Goal: Complete application form: Complete application form

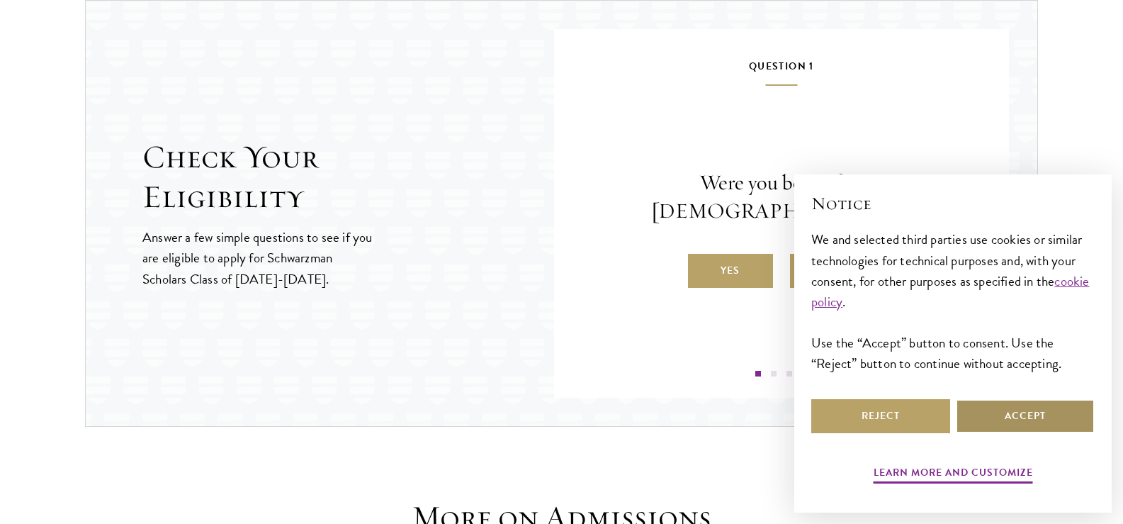
scroll to position [1498, 0]
click at [988, 410] on button "Accept" at bounding box center [1025, 416] width 139 height 34
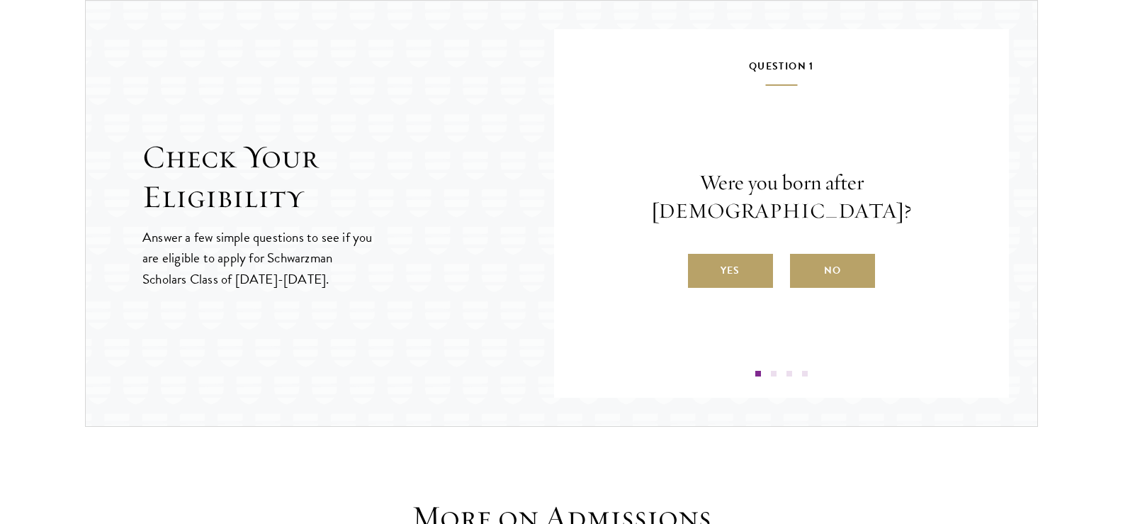
scroll to position [0, 0]
click at [751, 262] on label "Yes" at bounding box center [730, 271] width 85 height 34
click at [701, 262] on input "Yes" at bounding box center [694, 261] width 13 height 13
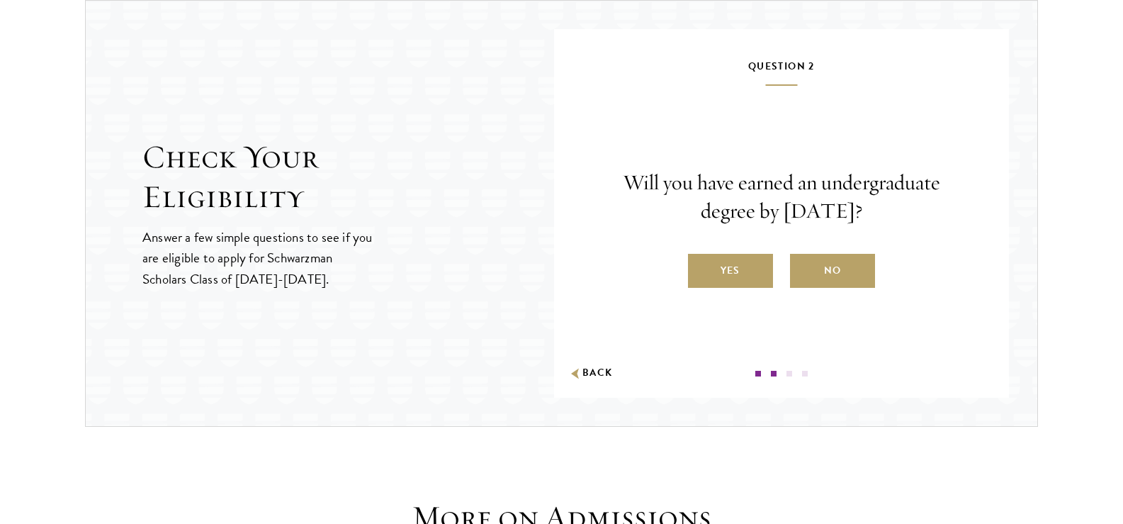
click at [751, 262] on label "Yes" at bounding box center [730, 271] width 85 height 34
click at [701, 262] on input "Yes" at bounding box center [694, 261] width 13 height 13
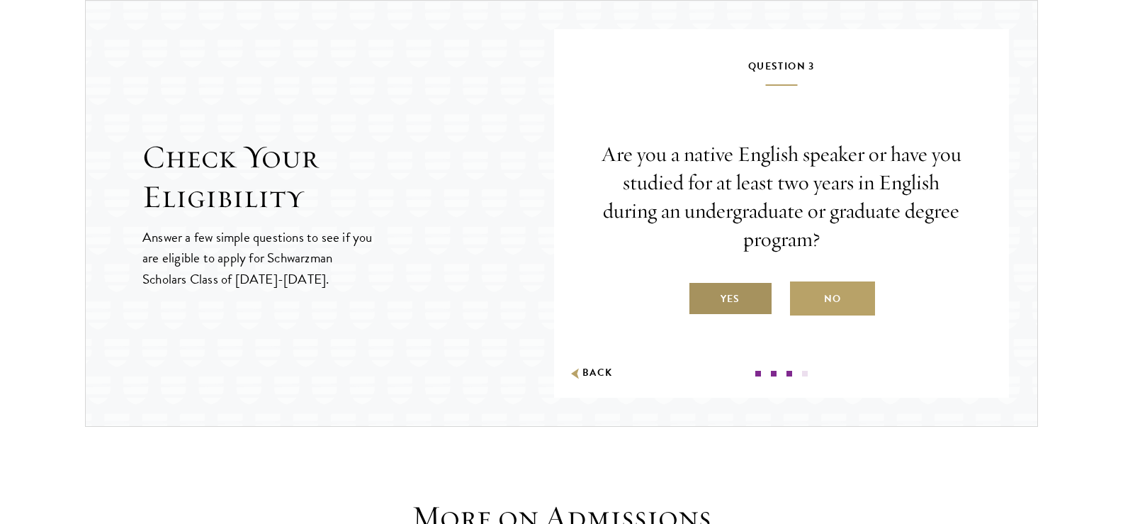
click at [745, 291] on label "Yes" at bounding box center [730, 298] width 85 height 34
click at [701, 291] on input "Yes" at bounding box center [694, 289] width 13 height 13
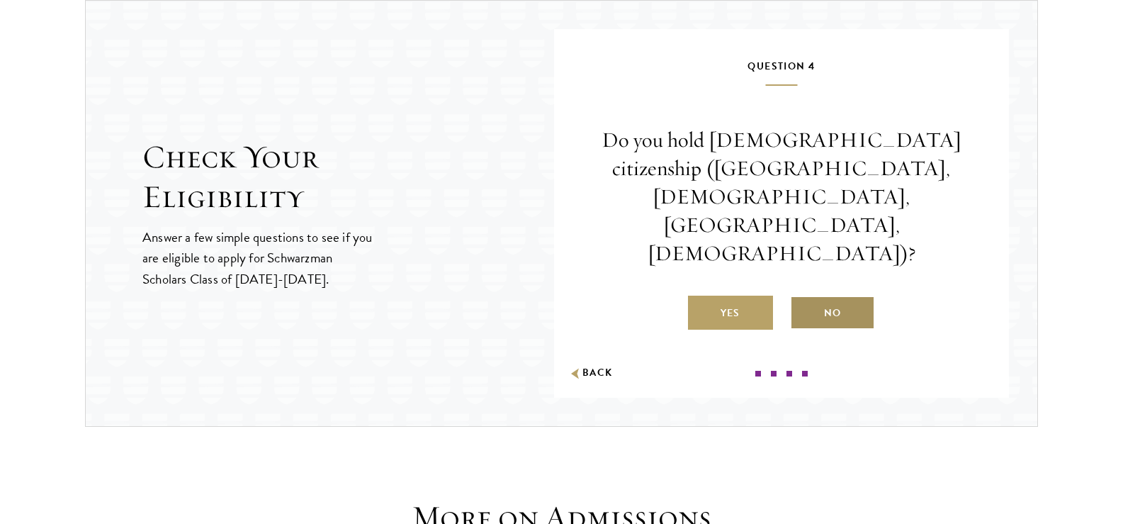
click at [833, 295] on label "No" at bounding box center [832, 312] width 85 height 34
click at [803, 298] on input "No" at bounding box center [796, 304] width 13 height 13
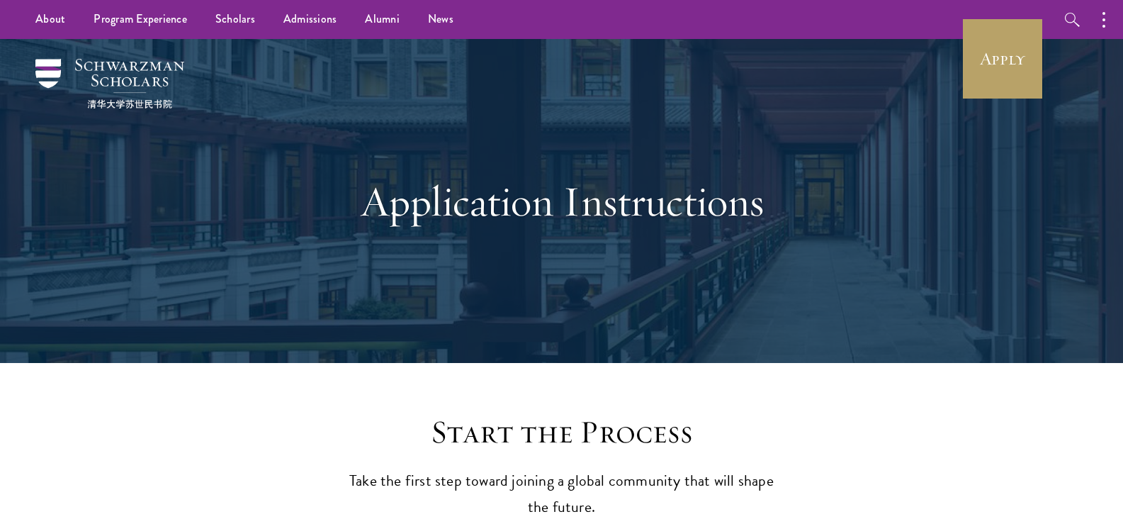
drag, startPoint x: 843, startPoint y: 147, endPoint x: 757, endPoint y: 157, distance: 86.3
click at [757, 157] on div "Application Instructions" at bounding box center [561, 201] width 489 height 193
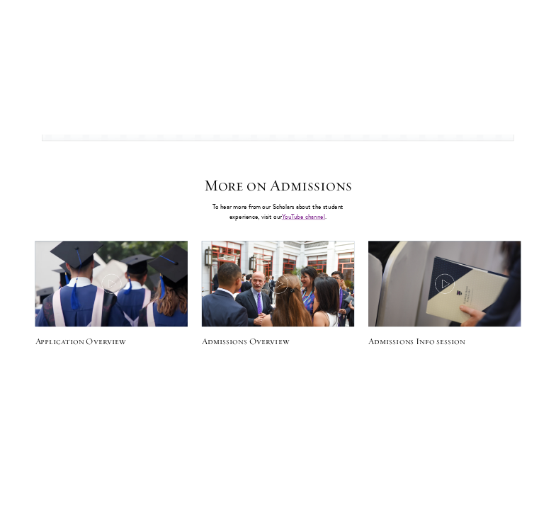
scroll to position [1968, 0]
